Goal: Task Accomplishment & Management: Use online tool/utility

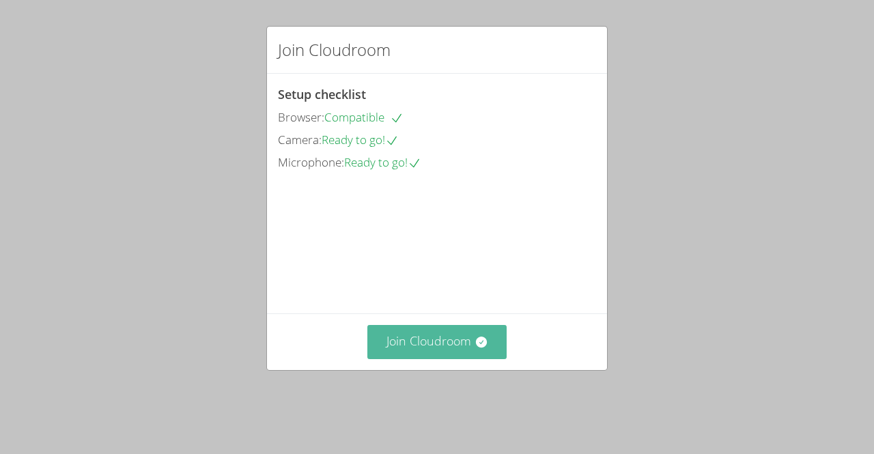
click at [404, 353] on button "Join Cloudroom" at bounding box center [437, 341] width 140 height 33
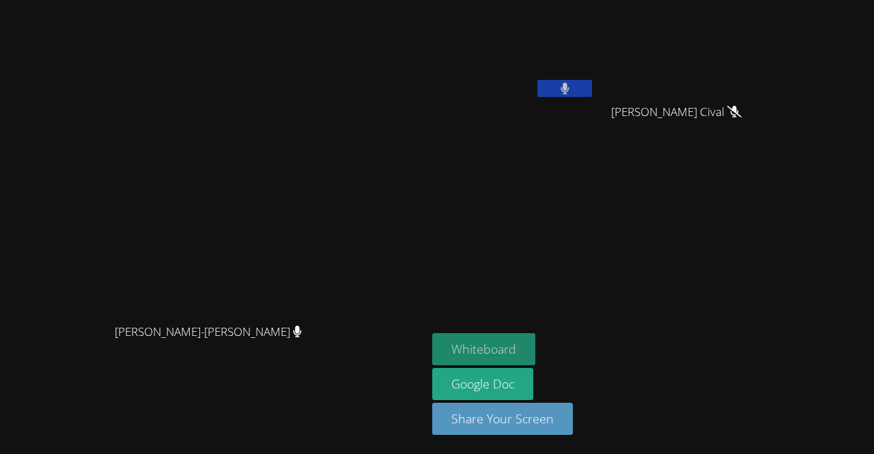
click at [535, 345] on button "Whiteboard" at bounding box center [483, 349] width 103 height 32
click at [592, 89] on button at bounding box center [564, 88] width 55 height 17
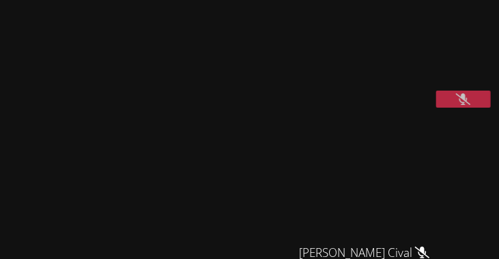
click at [346, 60] on video at bounding box center [348, 56] width 205 height 102
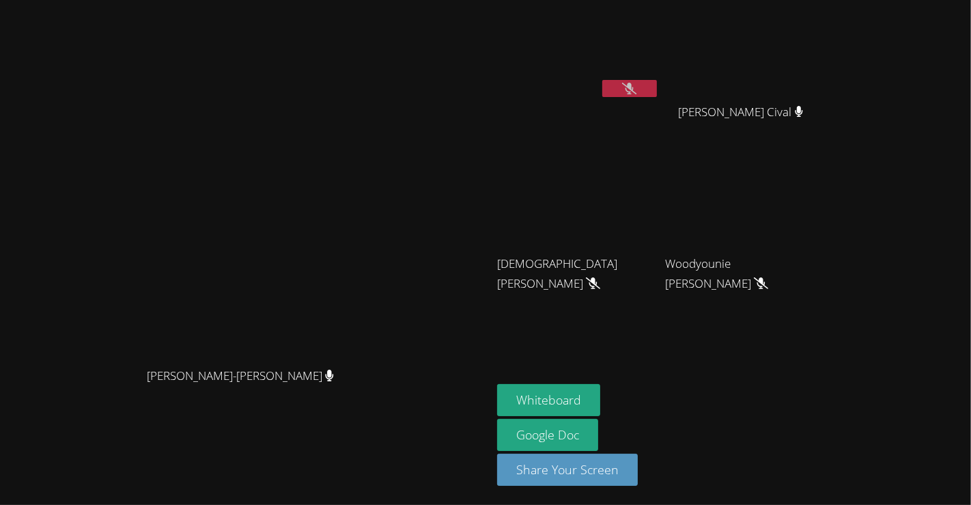
click at [486, 415] on div "[PERSON_NAME]-[PERSON_NAME]" at bounding box center [245, 387] width 481 height 55
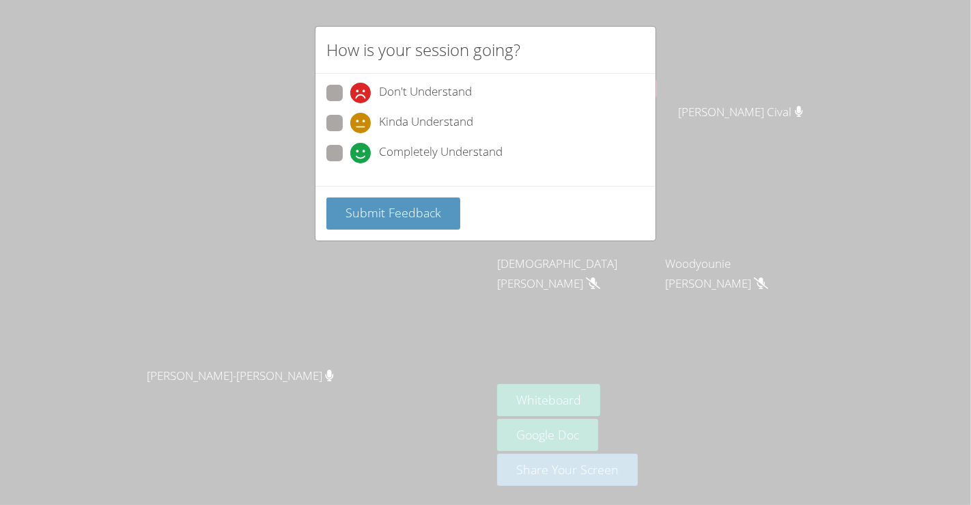
click at [350, 133] on span at bounding box center [350, 133] width 0 height 0
click at [350, 115] on input "Kinda Understand" at bounding box center [356, 121] width 12 height 12
radio input "true"
click at [382, 157] on span "Completely Understand" at bounding box center [441, 153] width 124 height 20
click at [362, 156] on input "Completely Understand" at bounding box center [356, 151] width 12 height 12
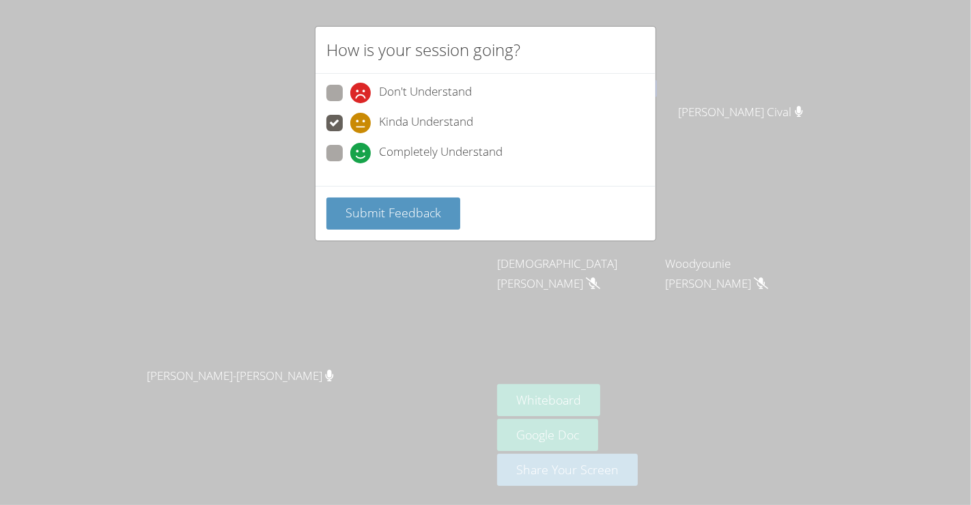
radio input "true"
click at [382, 215] on span "Submit Feedback" at bounding box center [393, 212] width 96 height 16
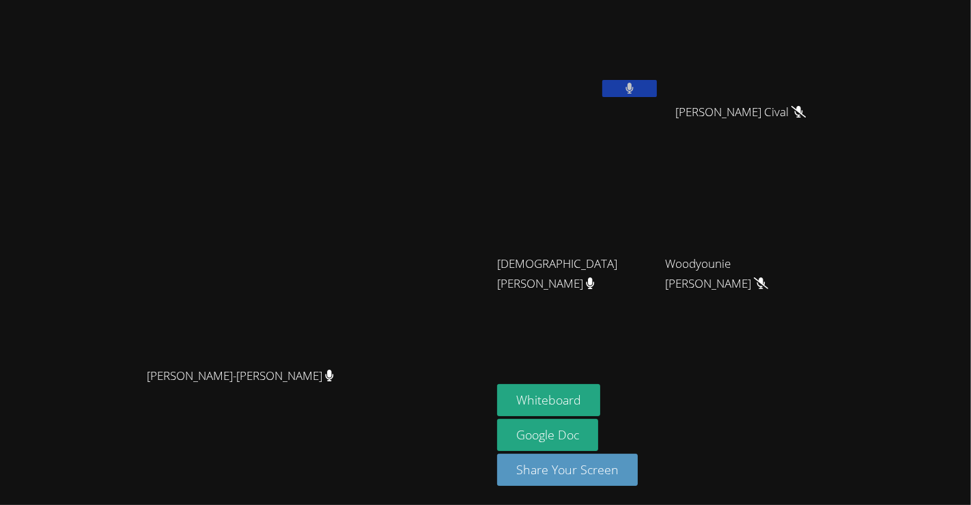
click at [659, 119] on div "[PERSON_NAME]" at bounding box center [578, 78] width 162 height 146
drag, startPoint x: 759, startPoint y: 111, endPoint x: 754, endPoint y: 100, distance: 11.3
drag, startPoint x: 754, startPoint y: 100, endPoint x: 761, endPoint y: 98, distance: 7.1
click at [657, 98] on div at bounding box center [629, 90] width 55 height 20
click at [657, 81] on button at bounding box center [629, 88] width 55 height 17
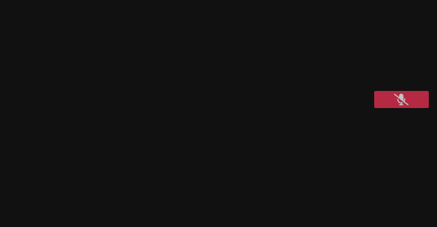
drag, startPoint x: 360, startPoint y: 46, endPoint x: 238, endPoint y: 26, distance: 123.1
click at [238, 26] on video at bounding box center [323, 56] width 205 height 102
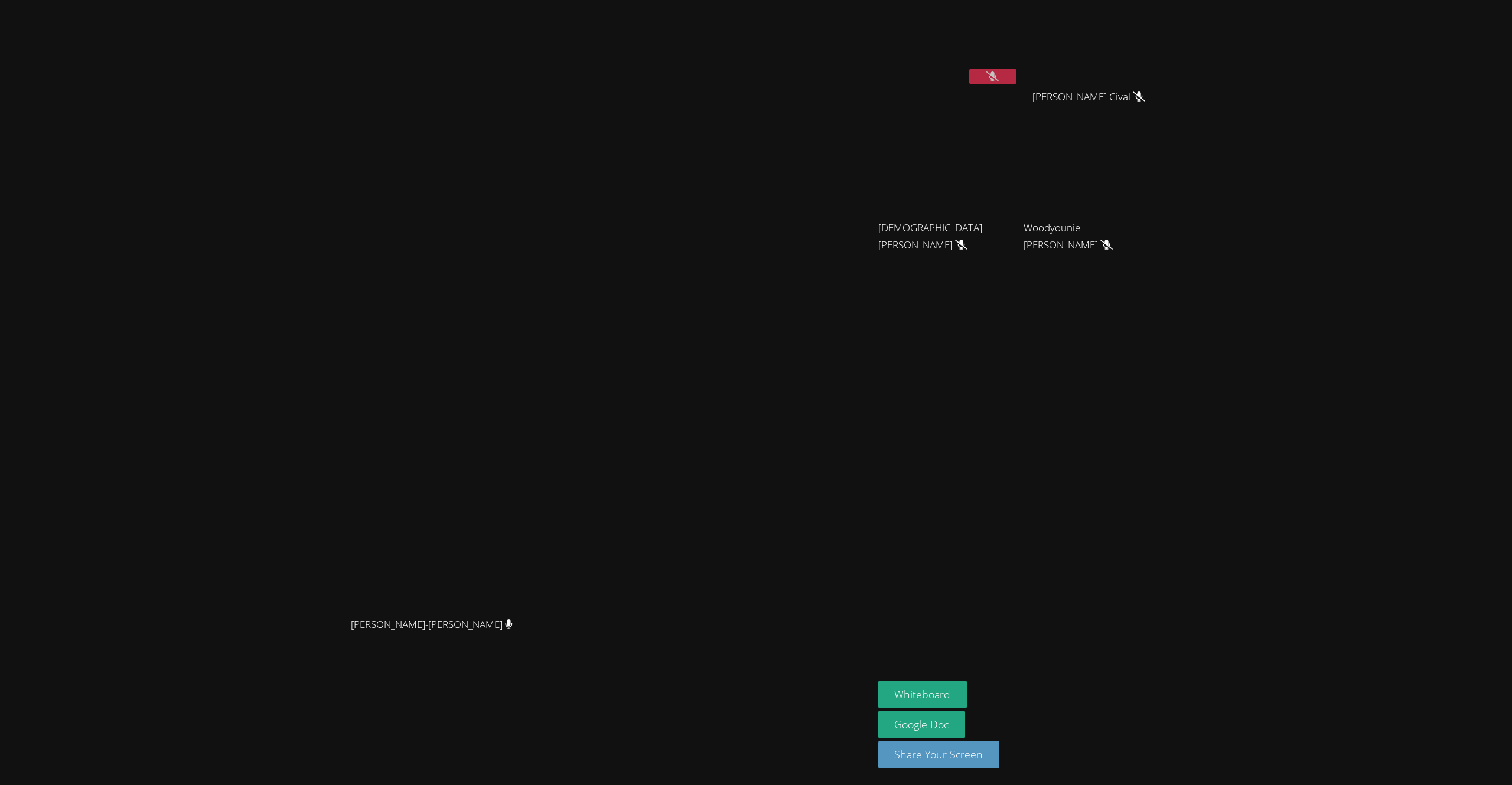
click at [755, 80] on div "Vincent Astray-Caneda Vincent Astray-Caneda Jean Henry Evenson Cival Evenson Ci…" at bounding box center [756, 392] width 1512 height 785
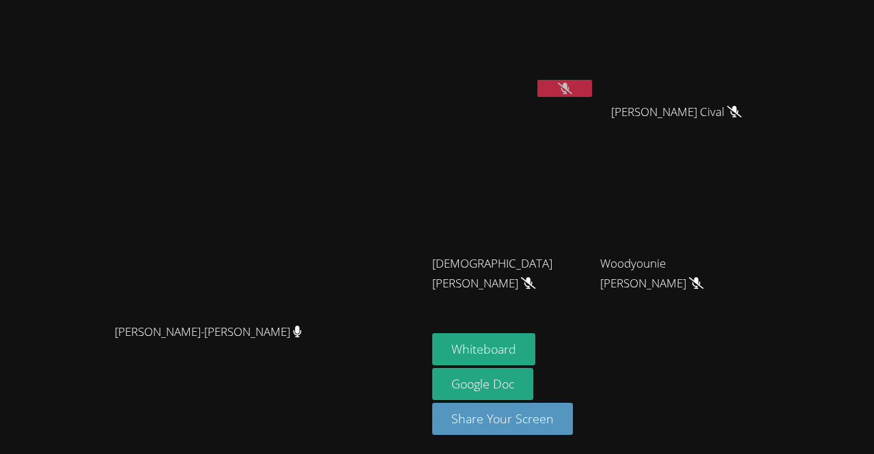
click at [584, 94] on video at bounding box center [513, 50] width 162 height 91
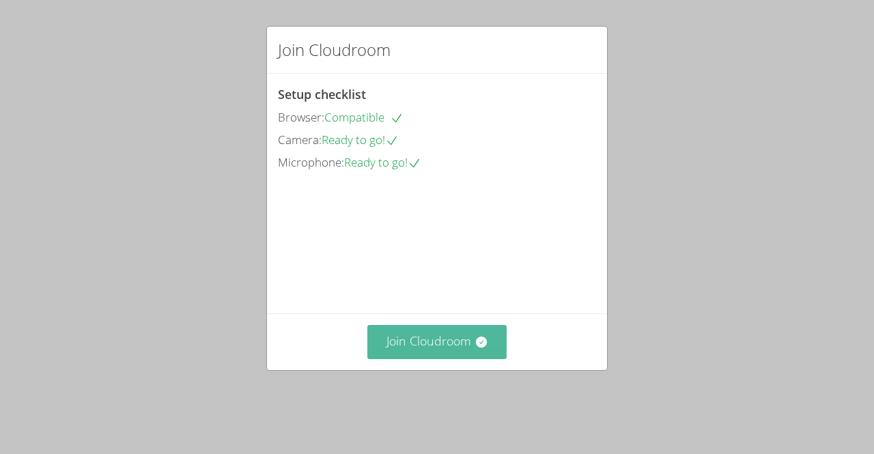
click at [443, 358] on button "Join Cloudroom" at bounding box center [437, 341] width 140 height 33
